Goal: Information Seeking & Learning: Learn about a topic

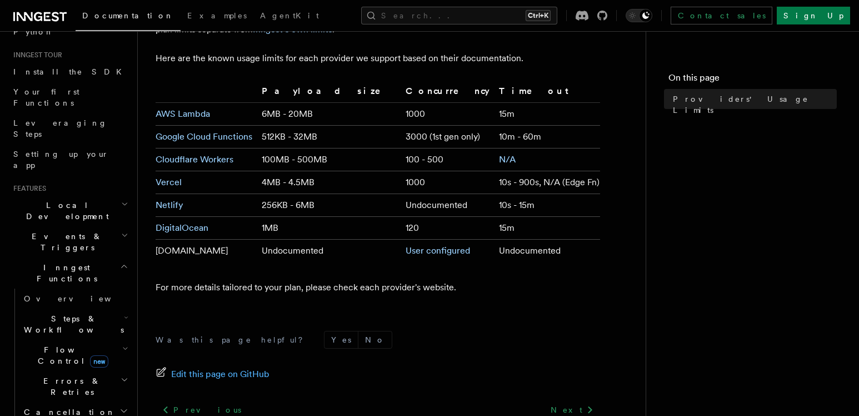
scroll to position [200, 0]
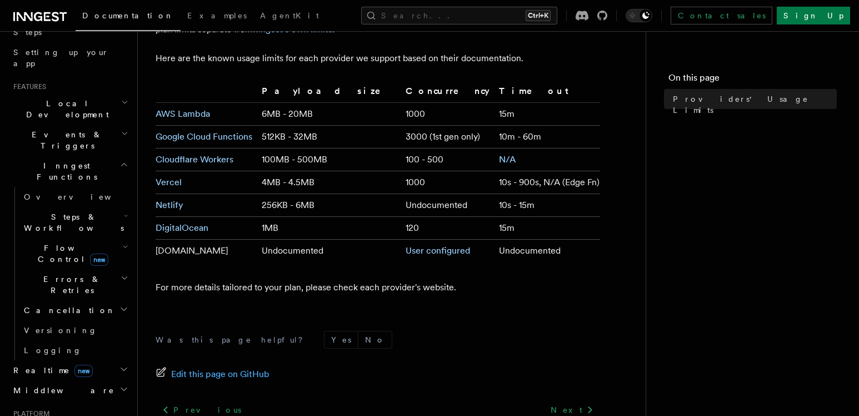
click at [107, 360] on h2 "Realtime new" at bounding box center [70, 370] width 122 height 20
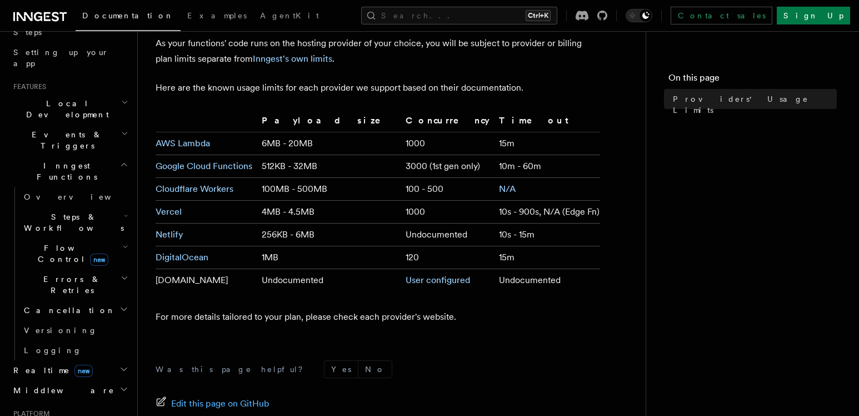
scroll to position [0, 0]
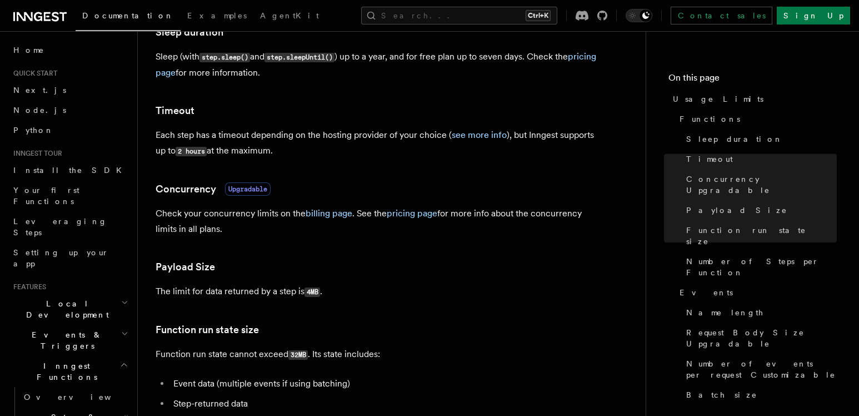
scroll to position [100, 0]
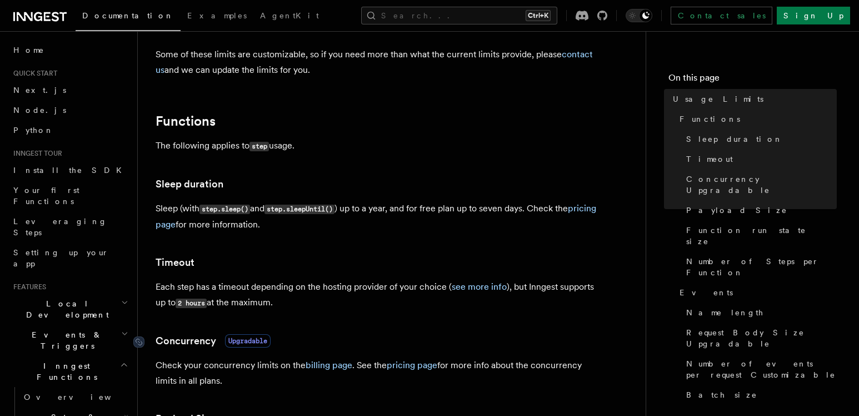
click at [161, 336] on link "Concurrency Upgradable" at bounding box center [213, 341] width 115 height 16
